Goal: Check status: Check status

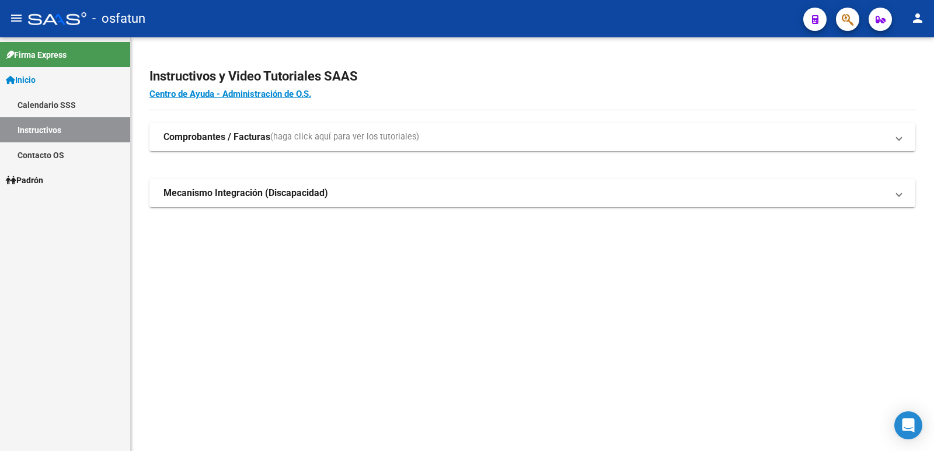
click at [19, 19] on mat-icon "menu" at bounding box center [16, 18] width 14 height 14
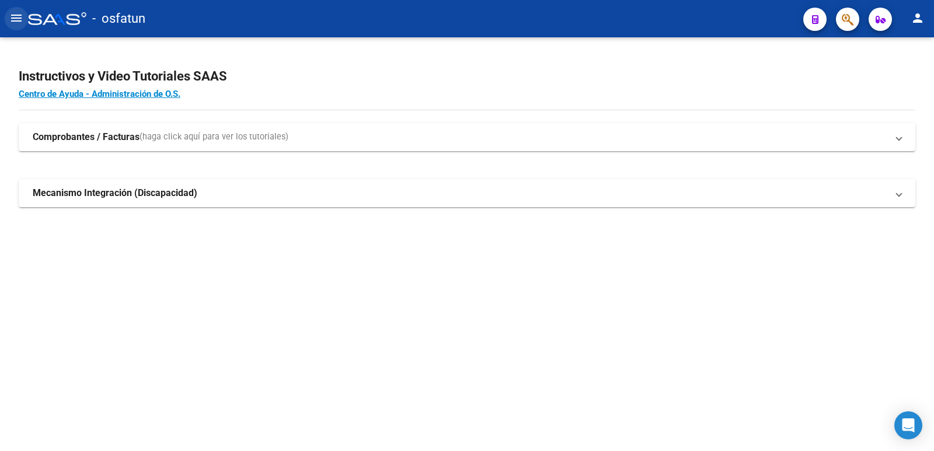
click at [8, 22] on button "menu" at bounding box center [16, 18] width 23 height 23
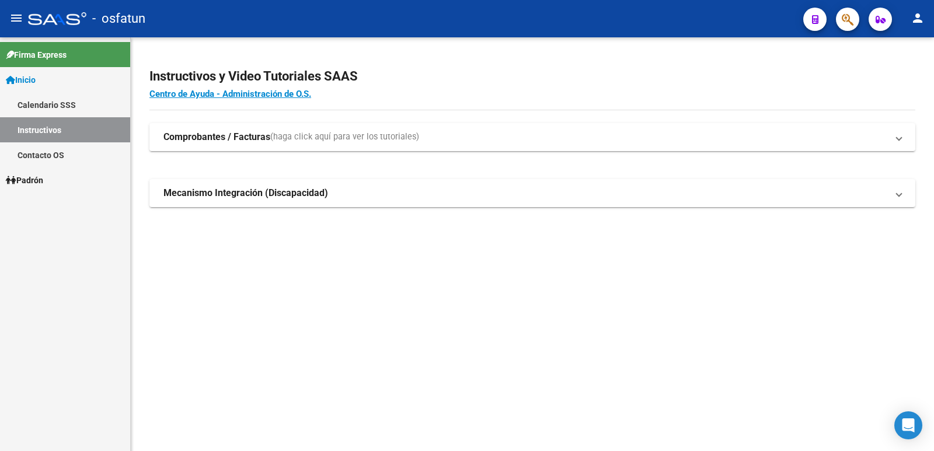
click at [36, 82] on span "Inicio" at bounding box center [21, 80] width 30 height 13
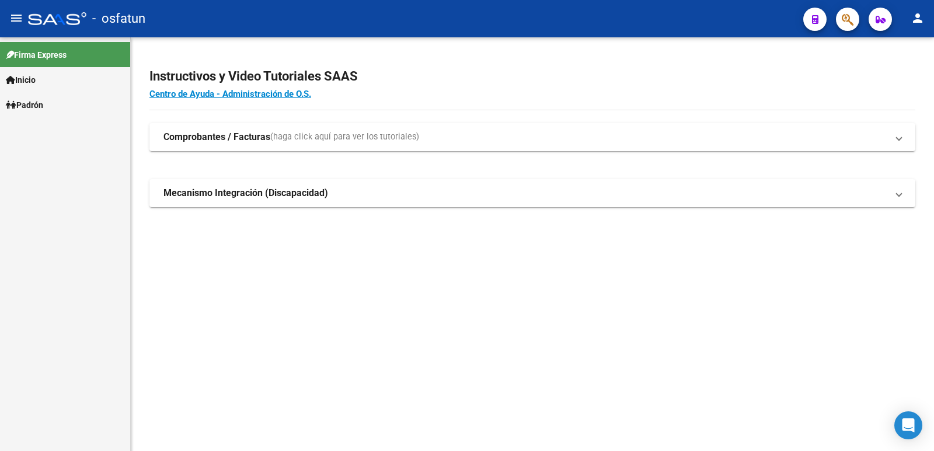
click at [53, 109] on link "Padrón" at bounding box center [65, 104] width 130 height 25
click at [54, 131] on link "Análisis Afiliado" at bounding box center [65, 129] width 130 height 25
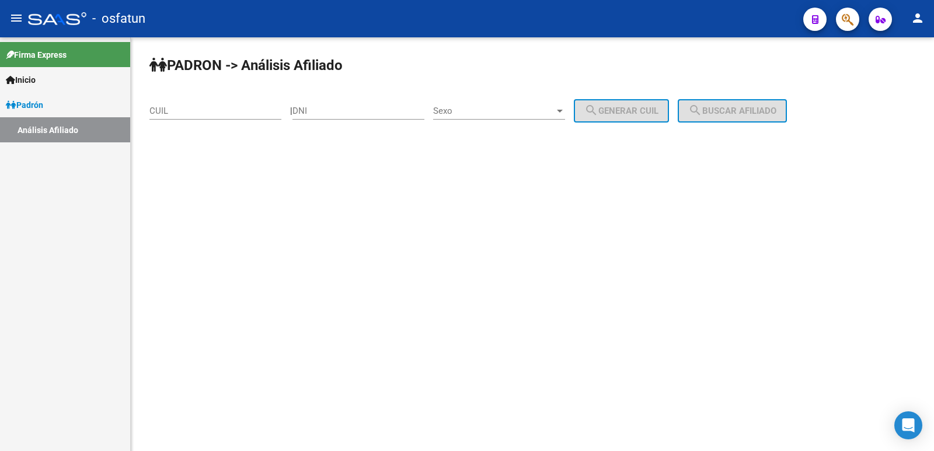
click at [396, 107] on input "DNI" at bounding box center [359, 111] width 132 height 11
type input "24426052"
click at [455, 100] on div "Sexo Sexo" at bounding box center [499, 107] width 132 height 25
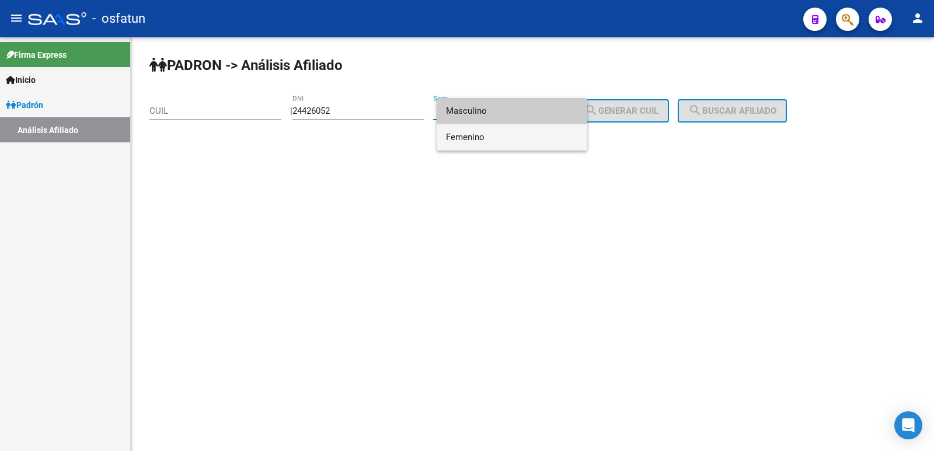
click at [467, 126] on span "Femenino" at bounding box center [512, 137] width 132 height 26
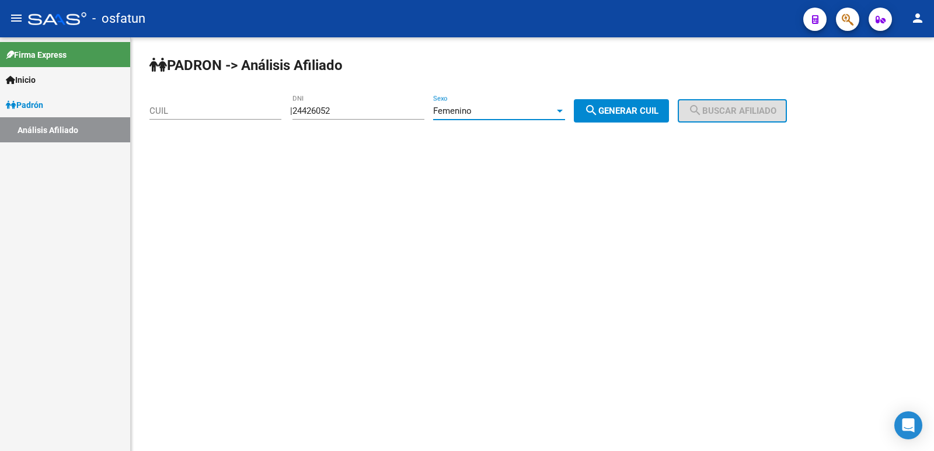
click at [640, 120] on button "search Generar CUIL" at bounding box center [621, 110] width 95 height 23
type input "27-24426052-2"
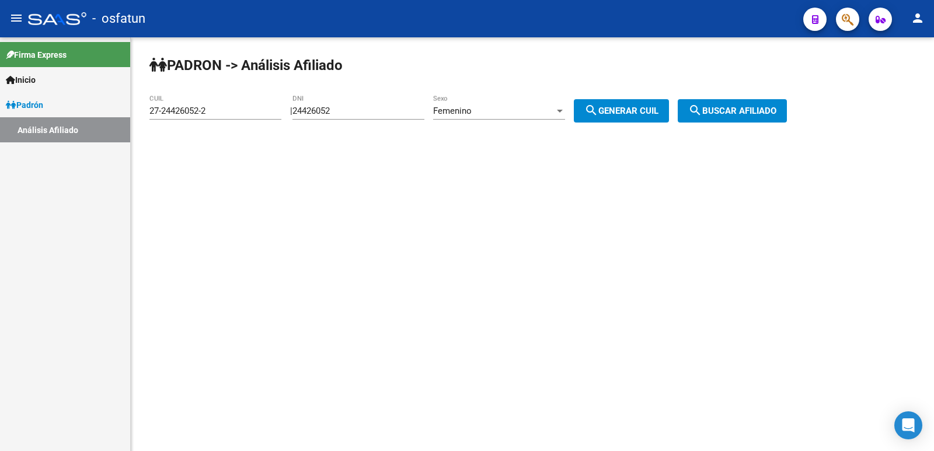
drag, startPoint x: 745, startPoint y: 103, endPoint x: 708, endPoint y: 102, distance: 37.4
click at [746, 103] on button "search Buscar afiliado" at bounding box center [732, 110] width 109 height 23
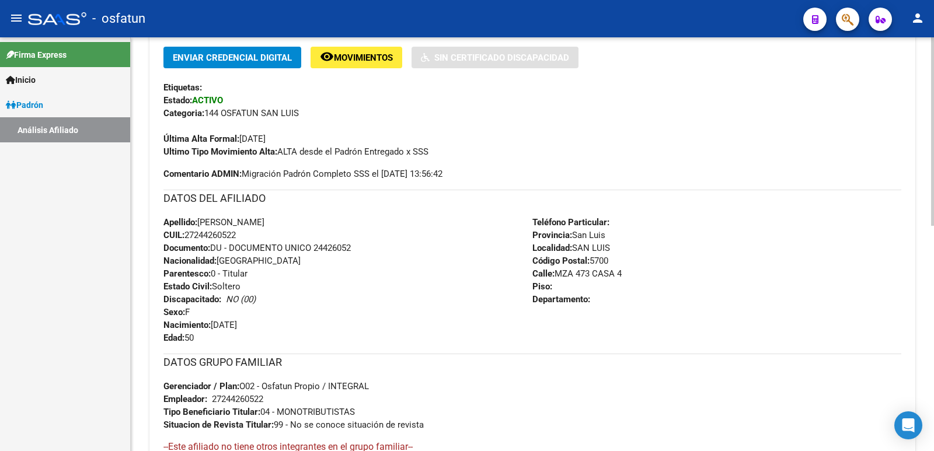
scroll to position [493, 0]
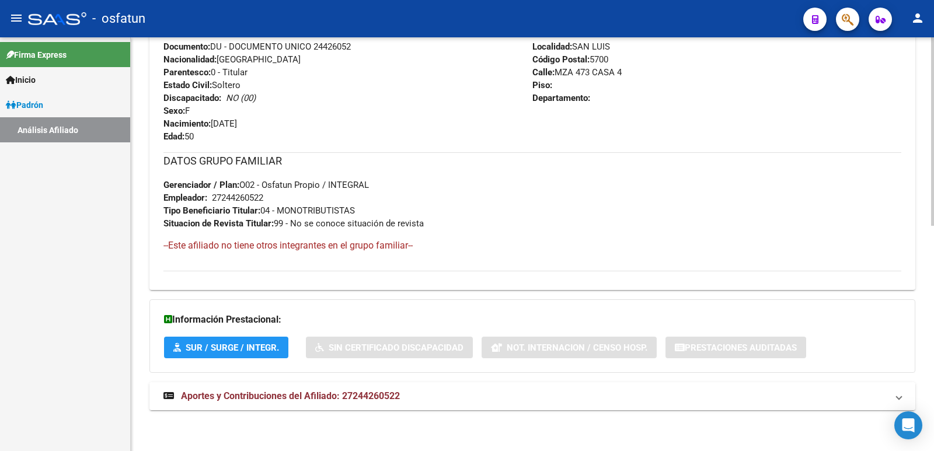
drag, startPoint x: 359, startPoint y: 400, endPoint x: 471, endPoint y: 365, distance: 116.9
click at [364, 398] on span "Aportes y Contribuciones del Afiliado: 27244260522" at bounding box center [290, 396] width 219 height 11
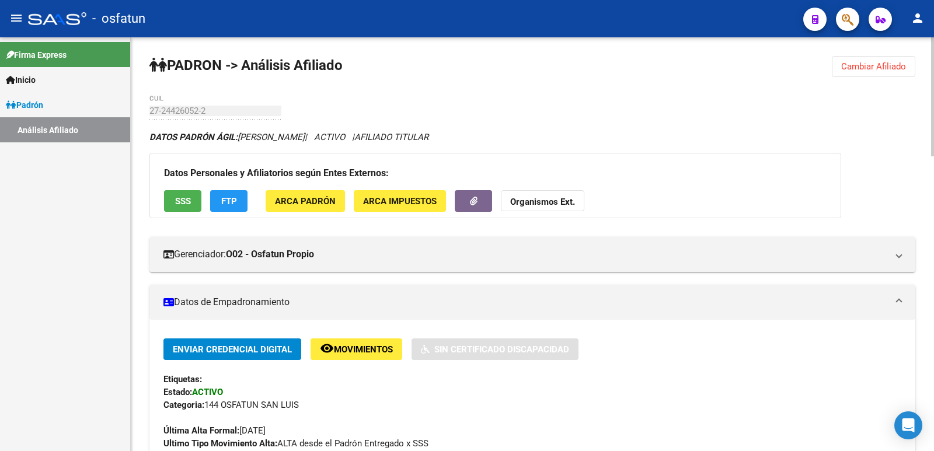
scroll to position [58, 0]
